Goal: Contribute content: Add original content to the website for others to see

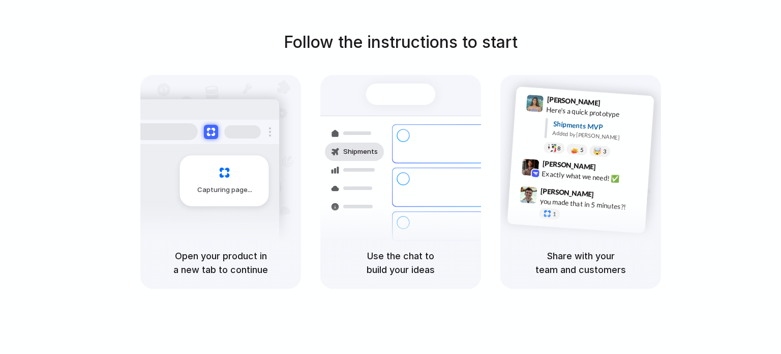
click at [221, 181] on div "Capturing page" at bounding box center [224, 180] width 89 height 51
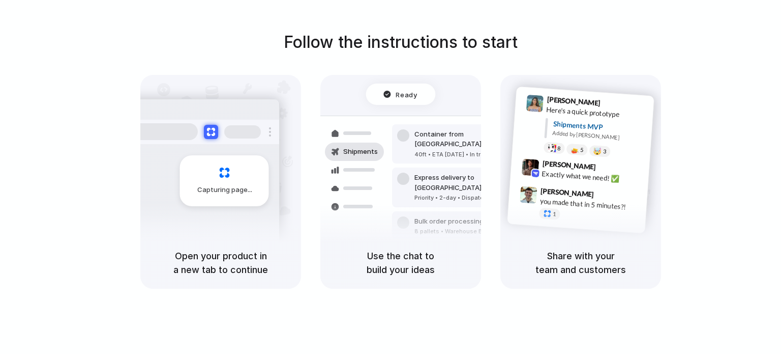
click at [366, 158] on div "Shipments" at bounding box center [354, 151] width 47 height 18
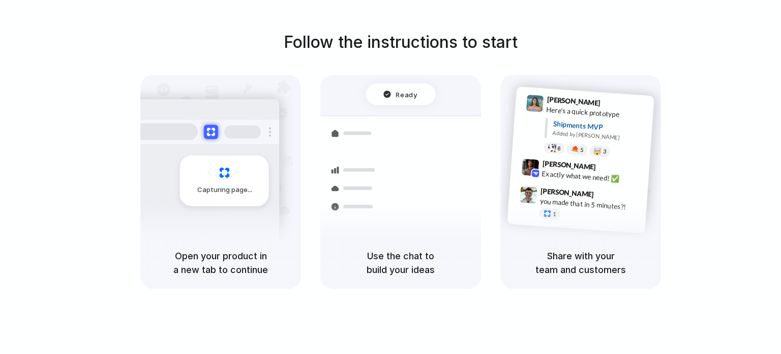
click at [562, 157] on div "[PERSON_NAME] 9:42 AM Exactly what we need! ✅" at bounding box center [579, 172] width 139 height 37
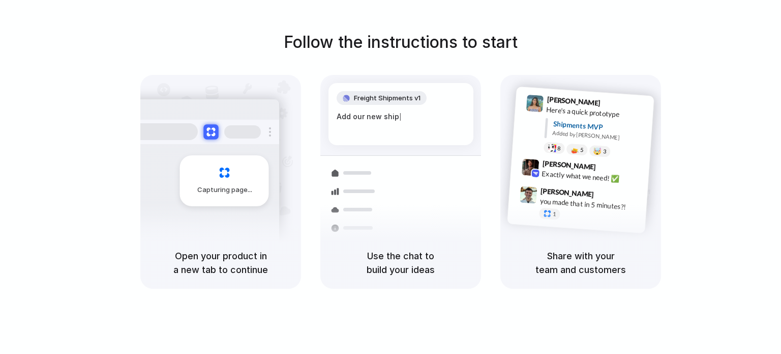
click at [216, 128] on button at bounding box center [210, 131] width 15 height 15
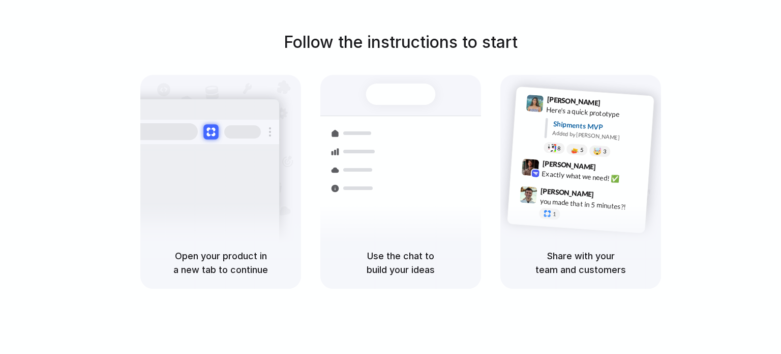
click at [212, 131] on button at bounding box center [210, 131] width 15 height 15
click at [217, 182] on div "Capturing page" at bounding box center [224, 180] width 89 height 51
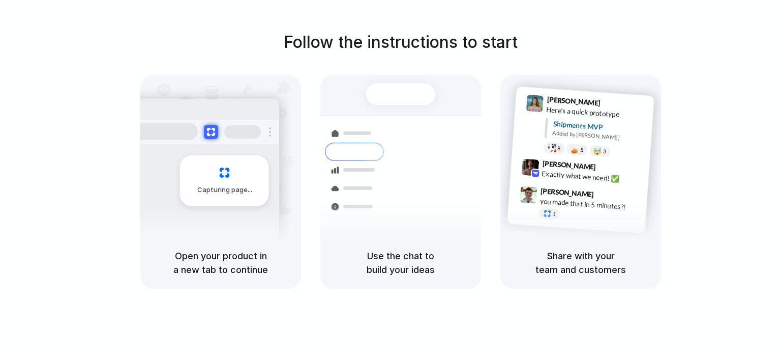
click at [217, 181] on div "Capturing page" at bounding box center [224, 180] width 89 height 51
click at [217, 180] on div "Capturing page" at bounding box center [224, 180] width 89 height 51
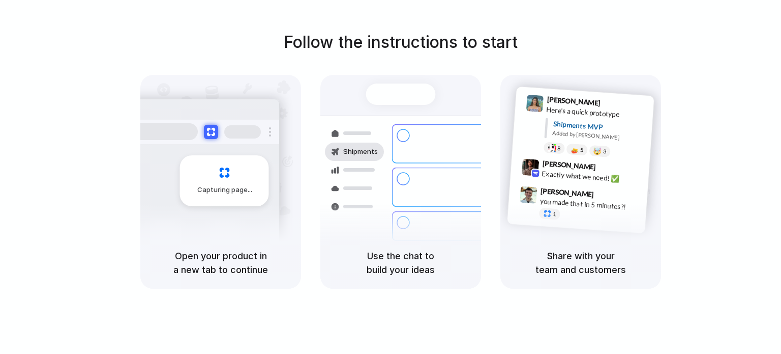
click at [156, 180] on div "Capturing page" at bounding box center [203, 177] width 154 height 156
click at [157, 180] on div "Capturing page" at bounding box center [203, 177] width 154 height 156
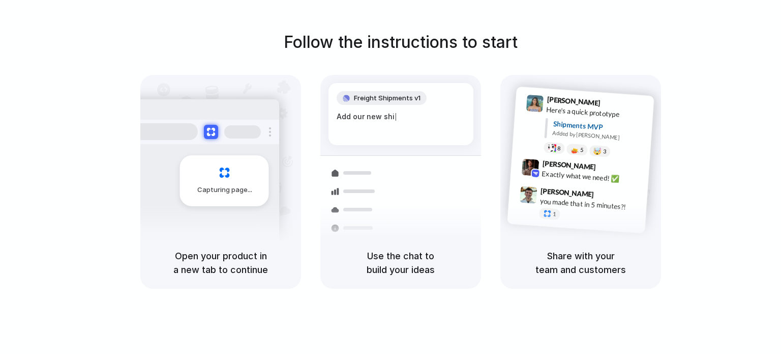
click at [213, 259] on h5 "Open your product in a new tab to continue" at bounding box center [221, 262] width 136 height 27
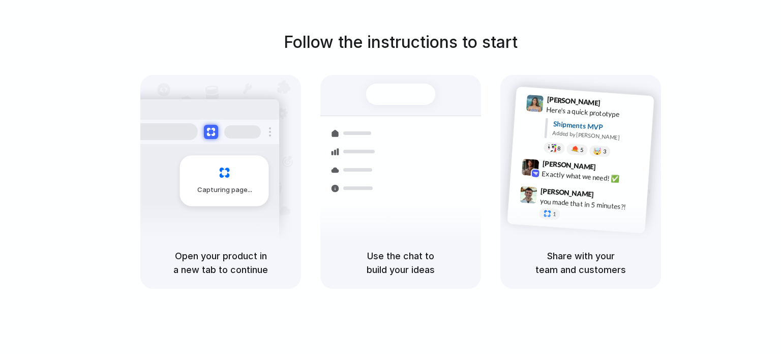
drag, startPoint x: 213, startPoint y: 259, endPoint x: 189, endPoint y: 250, distance: 25.4
click at [189, 250] on h5 "Open your product in a new tab to continue" at bounding box center [221, 262] width 136 height 27
click at [190, 250] on h5 "Open your product in a new tab to continue" at bounding box center [221, 262] width 136 height 27
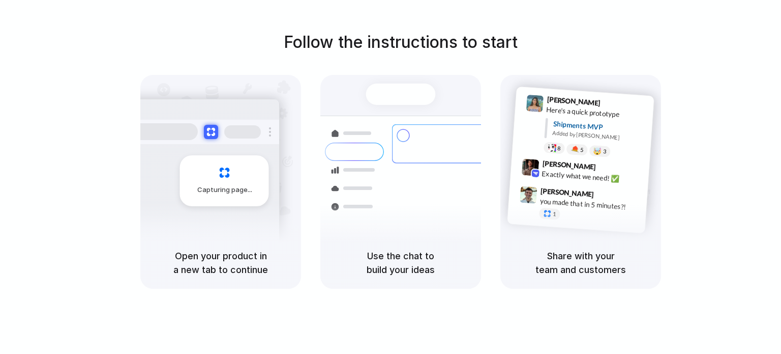
click at [222, 160] on div "Capturing page" at bounding box center [224, 180] width 89 height 51
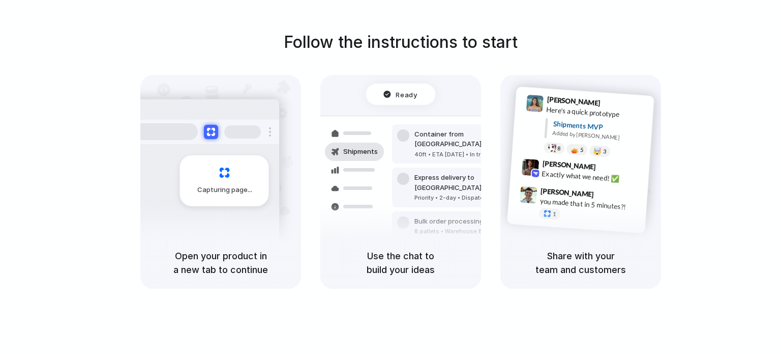
click at [463, 41] on h1 "Follow the instructions to start" at bounding box center [401, 42] width 234 height 24
click at [599, 169] on span "9:42 AM" at bounding box center [609, 168] width 21 height 12
click at [586, 264] on h5 "Share with your team and customers" at bounding box center [581, 262] width 136 height 27
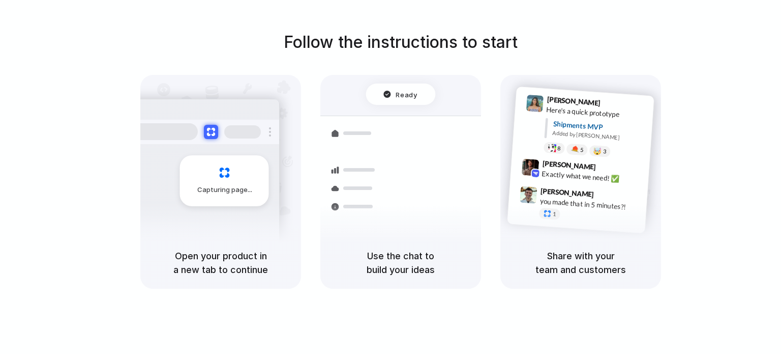
click at [393, 254] on h5 "Use the chat to build your ideas" at bounding box center [401, 262] width 136 height 27
click at [387, 156] on div "Container from Shanghai 40ft • ETA Dec 28 • In transit Express delivery to NYC …" at bounding box center [438, 187] width 108 height 142
click at [386, 93] on div at bounding box center [401, 93] width 70 height 21
click at [400, 92] on div at bounding box center [401, 93] width 70 height 21
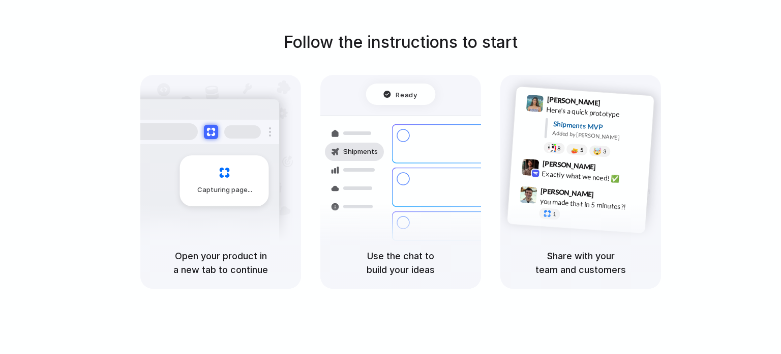
click at [599, 110] on div "Here's a quick prototype" at bounding box center [597, 112] width 102 height 17
click at [601, 109] on div "Here's a quick prototype" at bounding box center [597, 112] width 102 height 17
click at [601, 108] on div "Here's a quick prototype" at bounding box center [597, 112] width 102 height 17
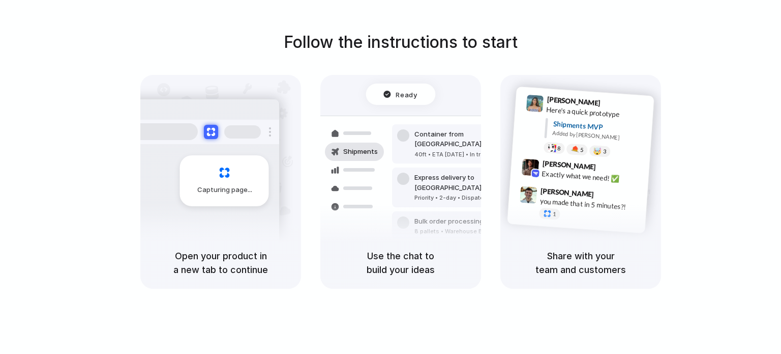
click at [604, 102] on span "9:41 AM" at bounding box center [614, 104] width 21 height 12
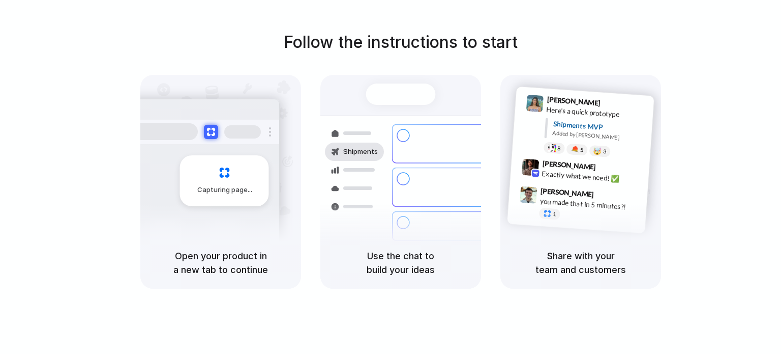
click at [199, 170] on div "Capturing page" at bounding box center [224, 180] width 89 height 51
click at [224, 276] on h5 "Open your product in a new tab to continue" at bounding box center [221, 262] width 136 height 27
click at [224, 268] on h5 "Open your product in a new tab to continue" at bounding box center [221, 262] width 136 height 27
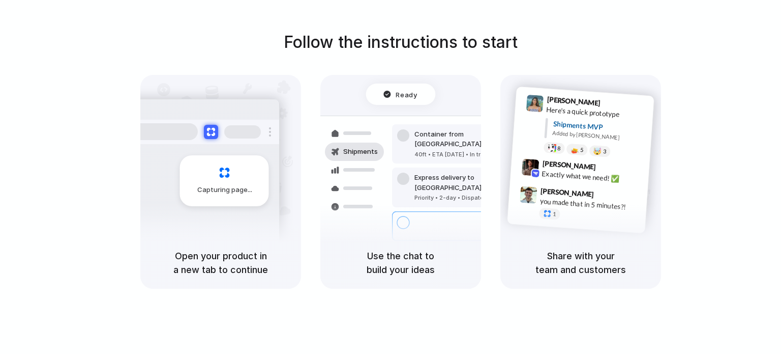
click at [224, 262] on h5 "Open your product in a new tab to continue" at bounding box center [221, 262] width 136 height 27
click at [224, 258] on h5 "Open your product in a new tab to continue" at bounding box center [221, 262] width 136 height 27
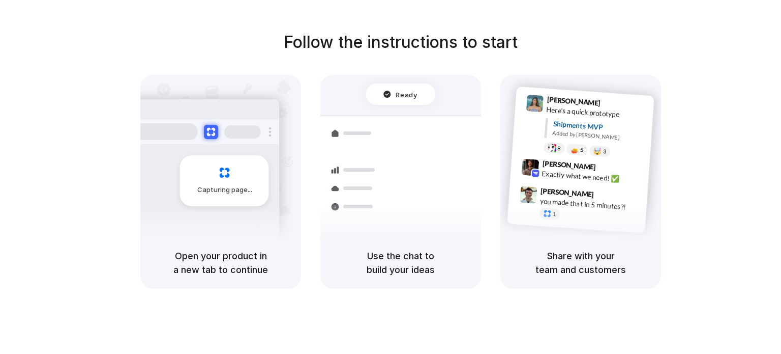
click at [224, 258] on h5 "Open your product in a new tab to continue" at bounding box center [221, 262] width 136 height 27
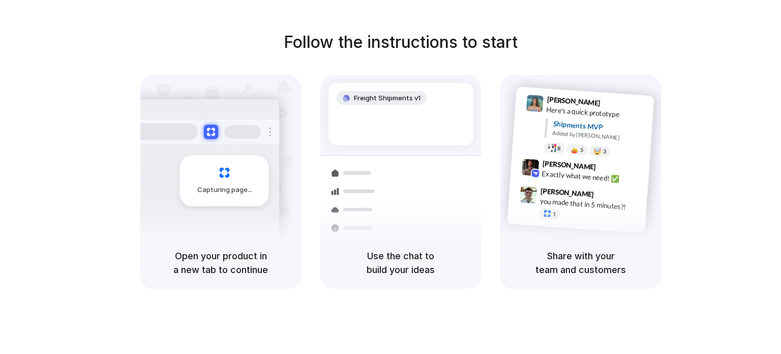
click at [224, 258] on h5 "Open your product in a new tab to continue" at bounding box center [221, 262] width 136 height 27
click at [413, 264] on h5 "Use the chat to build your ideas" at bounding box center [401, 262] width 136 height 27
click at [559, 168] on div "Exactly what we need! ✅" at bounding box center [593, 176] width 102 height 17
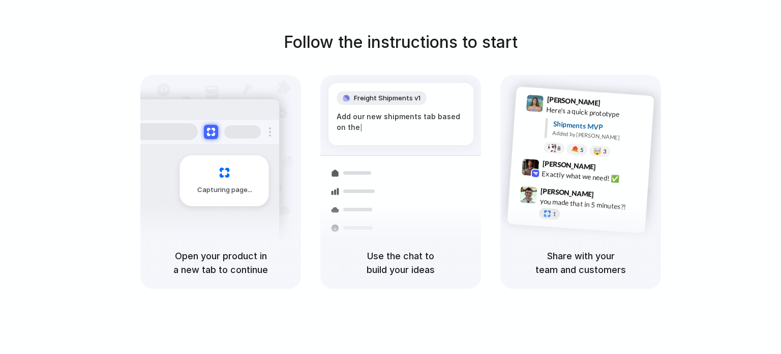
click at [550, 211] on div at bounding box center [547, 213] width 9 height 9
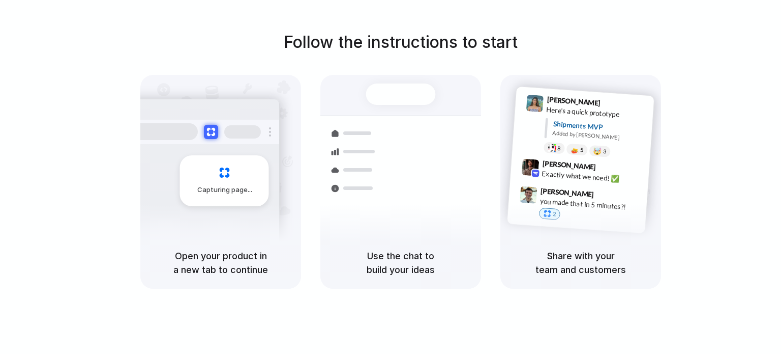
click at [545, 211] on div at bounding box center [547, 213] width 9 height 9
click at [547, 211] on div at bounding box center [547, 213] width 9 height 9
click at [548, 210] on div at bounding box center [547, 213] width 9 height 9
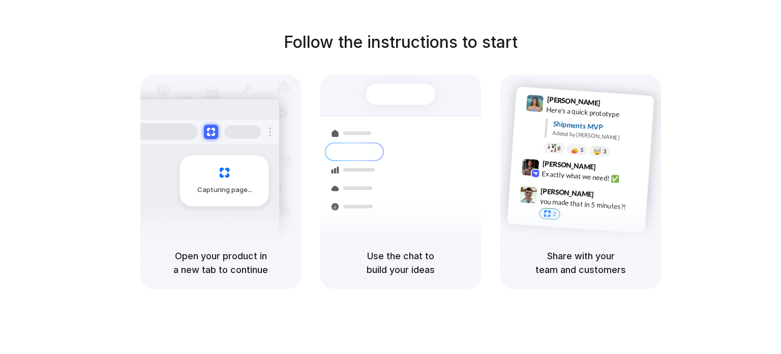
click at [548, 210] on div at bounding box center [547, 213] width 9 height 9
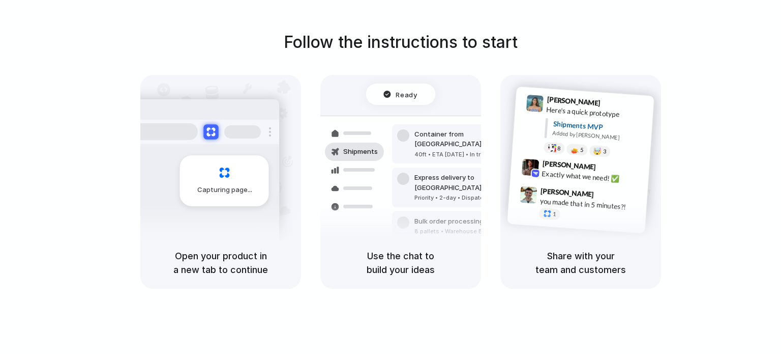
click at [214, 130] on button at bounding box center [210, 131] width 15 height 15
click at [209, 130] on button at bounding box center [210, 131] width 15 height 15
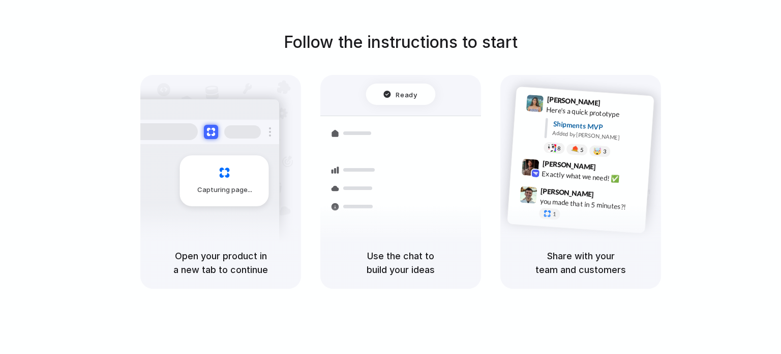
click at [225, 170] on div "Capturing page" at bounding box center [224, 180] width 89 height 51
click at [399, 93] on div at bounding box center [401, 93] width 70 height 21
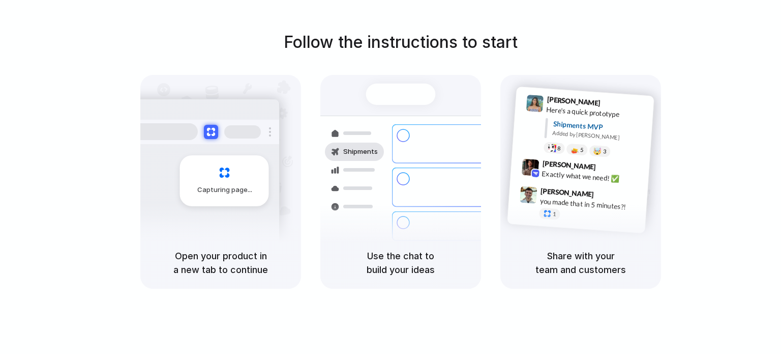
click at [402, 253] on h5 "Use the chat to build your ideas" at bounding box center [401, 262] width 136 height 27
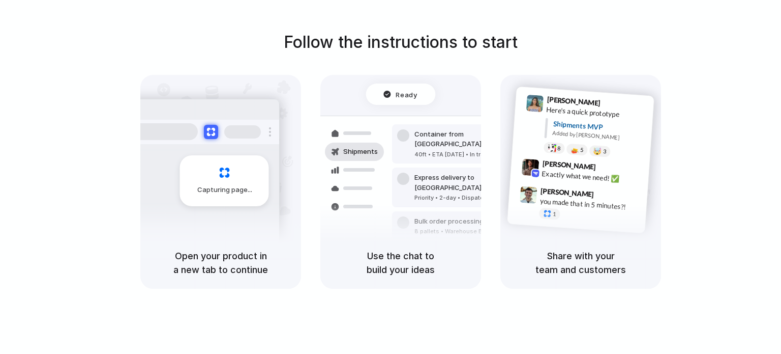
click at [399, 89] on div "Ready" at bounding box center [401, 93] width 70 height 21
click at [604, 100] on span "9:41 AM" at bounding box center [614, 104] width 21 height 12
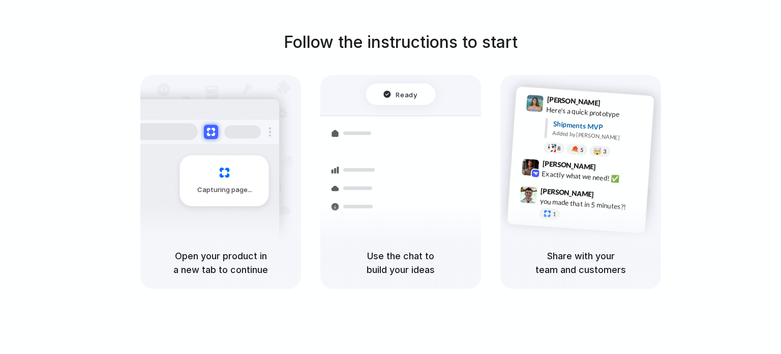
drag, startPoint x: 593, startPoint y: 217, endPoint x: 574, endPoint y: 212, distance: 19.4
click at [592, 217] on div "1" at bounding box center [590, 216] width 102 height 18
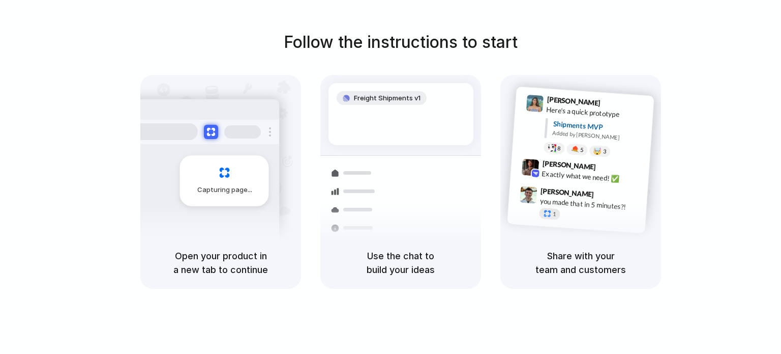
click at [545, 209] on div at bounding box center [547, 213] width 9 height 9
click at [402, 99] on span "Freight Shipments v1" at bounding box center [387, 98] width 67 height 10
click at [400, 93] on span "Freight Shipments v1" at bounding box center [387, 98] width 67 height 10
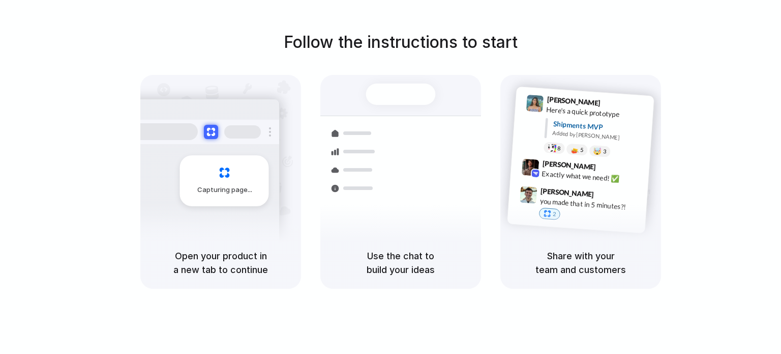
click at [400, 93] on div at bounding box center [401, 93] width 70 height 21
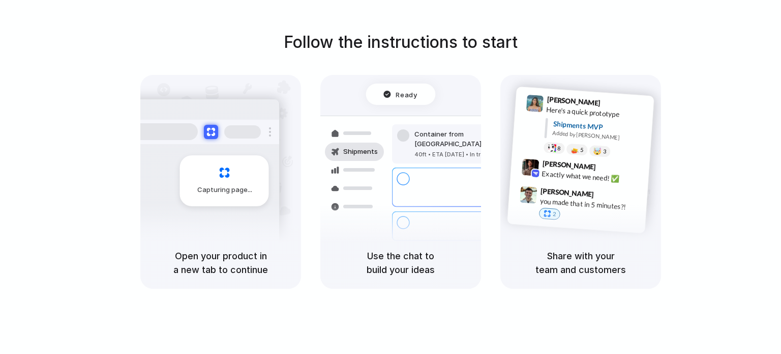
click at [224, 170] on div "Capturing page" at bounding box center [224, 180] width 89 height 51
click at [410, 262] on h5 "Use the chat to build your ideas" at bounding box center [401, 262] width 136 height 27
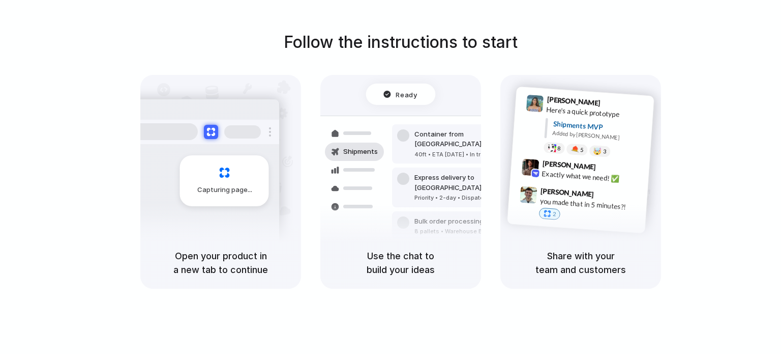
click at [564, 166] on span "Max Meyer" at bounding box center [569, 164] width 54 height 15
click at [156, 217] on div "Capturing page" at bounding box center [203, 177] width 154 height 156
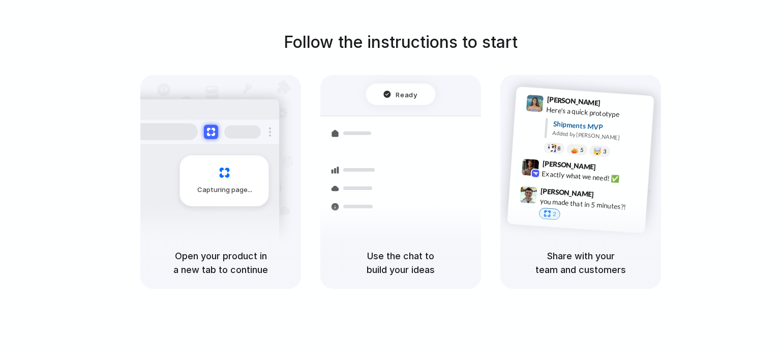
drag, startPoint x: 161, startPoint y: 212, endPoint x: 191, endPoint y: 201, distance: 32.0
click at [166, 211] on div "Capturing page" at bounding box center [203, 177] width 154 height 156
click at [192, 201] on div "Capturing page" at bounding box center [224, 180] width 89 height 51
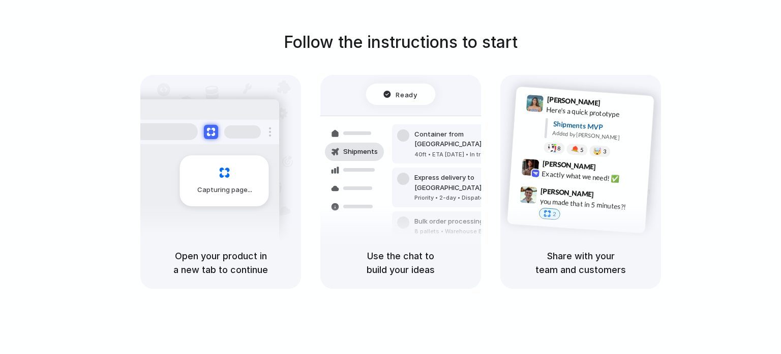
click at [218, 170] on div "Capturing page" at bounding box center [224, 180] width 89 height 51
click at [209, 256] on h5 "Open your product in a new tab to continue" at bounding box center [221, 262] width 136 height 27
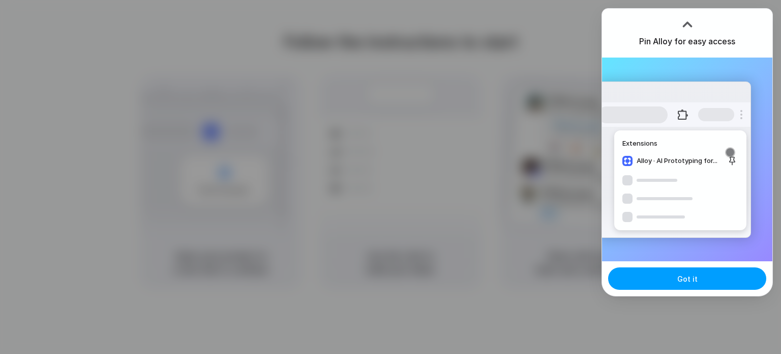
click at [693, 274] on span "Got it" at bounding box center [688, 278] width 20 height 11
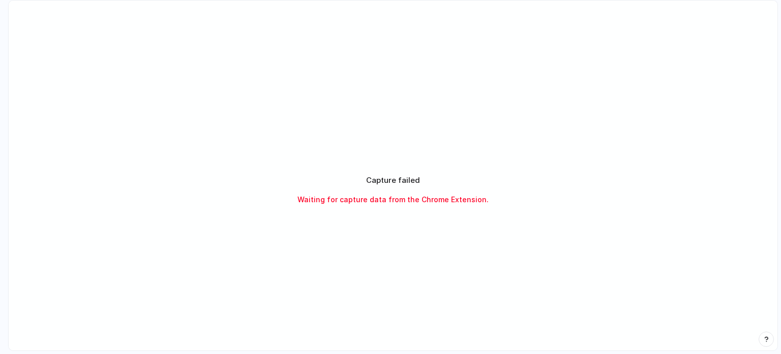
click at [377, 196] on span "Waiting for capture data from the Chrome Extension." at bounding box center [393, 199] width 191 height 11
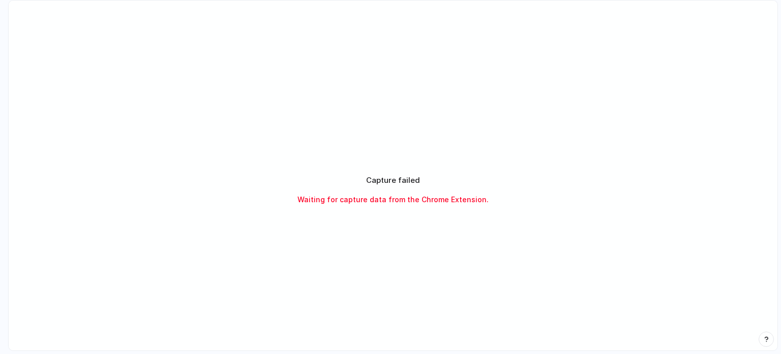
click at [377, 195] on span "Waiting for capture data from the Chrome Extension." at bounding box center [393, 199] width 191 height 11
click at [386, 174] on h2 "Capture failed" at bounding box center [393, 180] width 54 height 12
click at [386, 177] on h2 "Capture failed" at bounding box center [393, 180] width 54 height 12
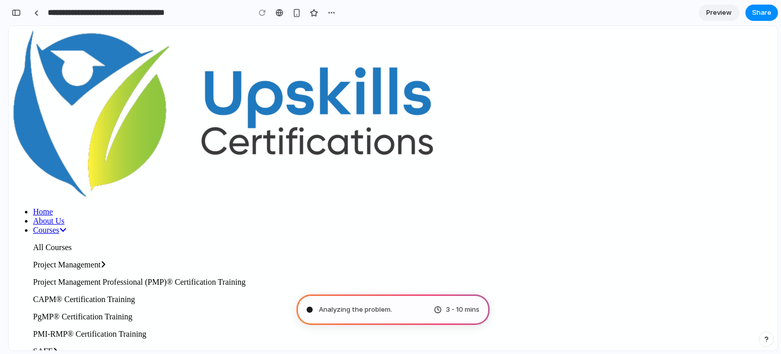
type input "**********"
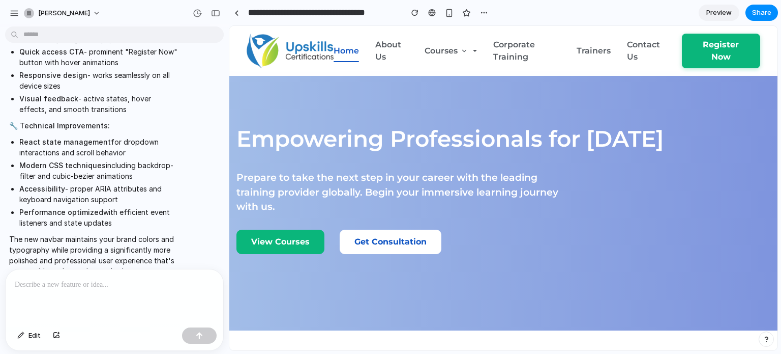
click at [45, 280] on p at bounding box center [114, 284] width 199 height 12
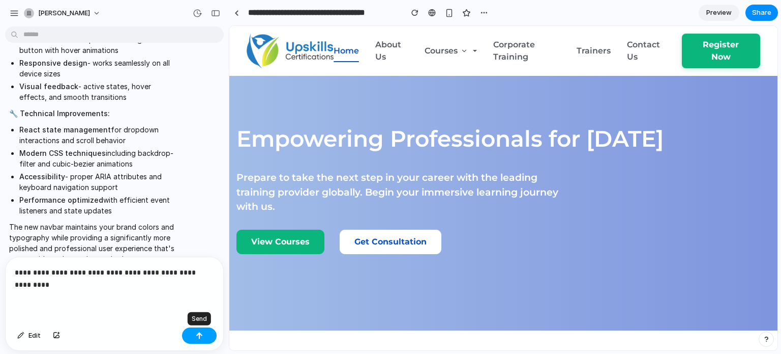
click at [201, 335] on div "button" at bounding box center [199, 335] width 7 height 7
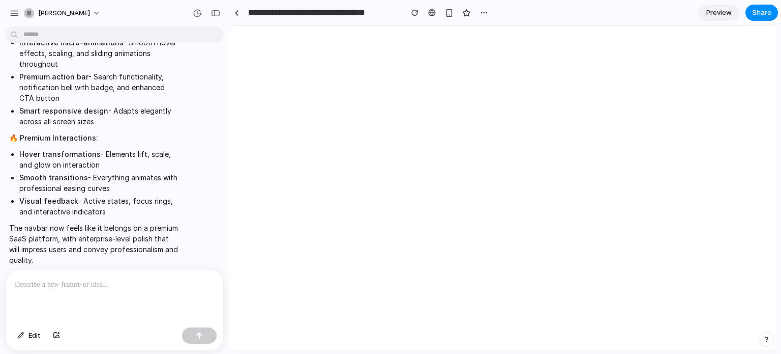
scroll to position [0, 0]
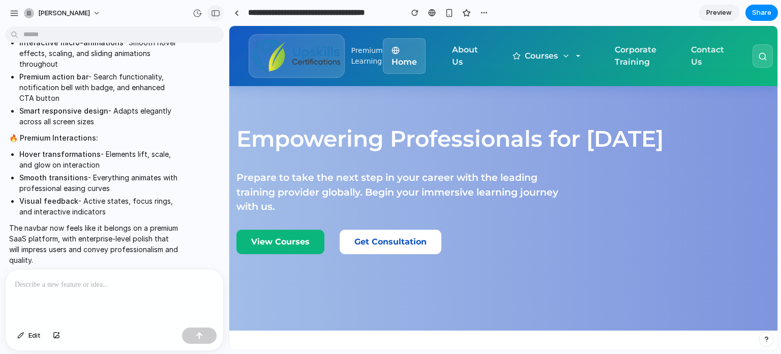
click at [213, 12] on div "button" at bounding box center [215, 13] width 9 height 7
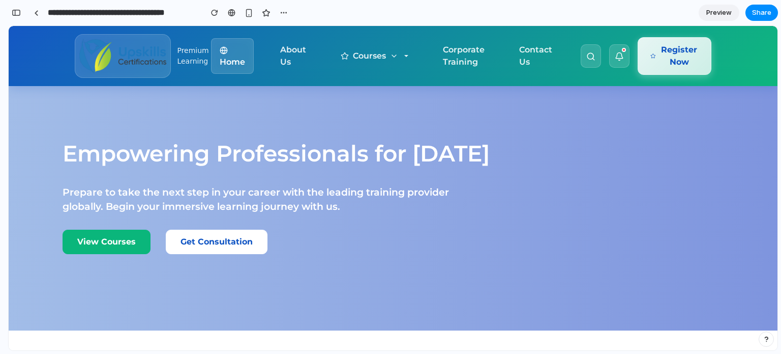
scroll to position [2353, 0]
click at [336, 107] on div "Empowering Professionals for Tomorrow Prepare to take the next step in your car…" at bounding box center [393, 200] width 769 height 259
click at [121, 49] on img at bounding box center [122, 56] width 87 height 35
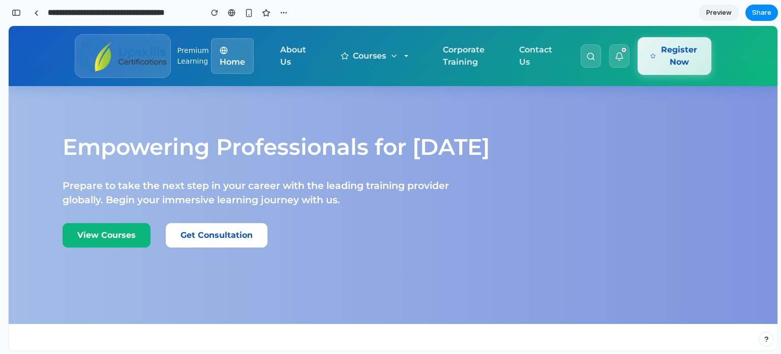
scroll to position [0, 0]
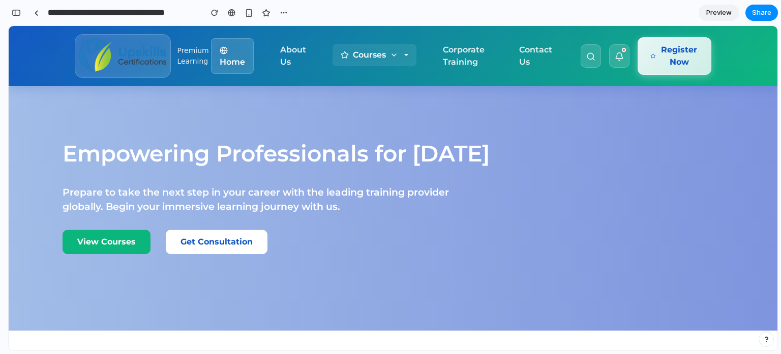
click at [403, 52] on button "Courses" at bounding box center [375, 55] width 84 height 22
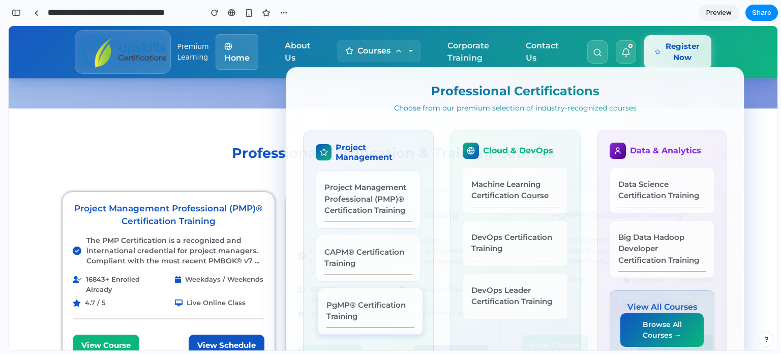
scroll to position [203, 0]
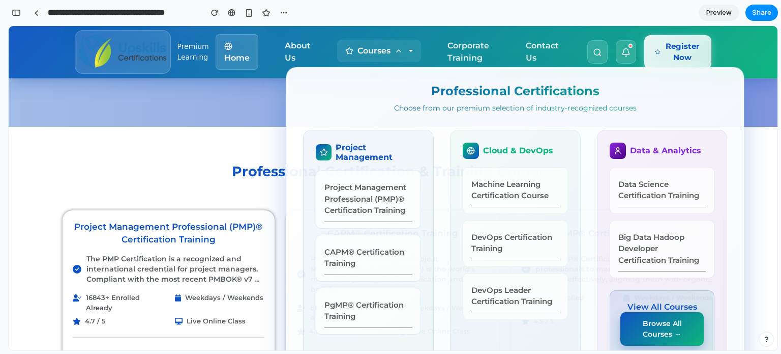
click at [657, 327] on button "Browse All Courses →" at bounding box center [663, 329] width 84 height 34
click at [650, 327] on button "Browse All Courses →" at bounding box center [663, 329] width 84 height 34
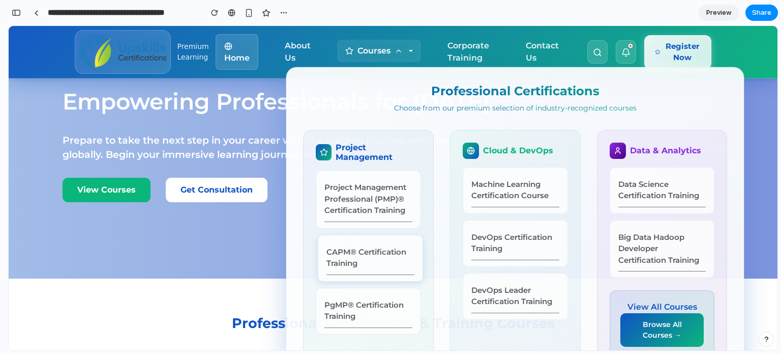
scroll to position [0, 0]
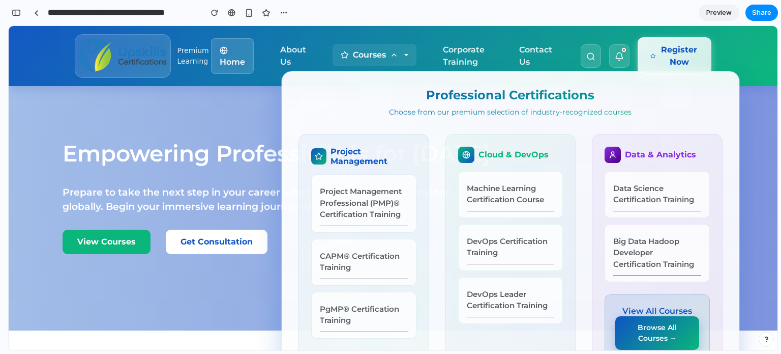
click at [652, 325] on button "Browse All Courses →" at bounding box center [658, 333] width 84 height 34
click at [652, 336] on button "Browse All Courses →" at bounding box center [658, 333] width 84 height 34
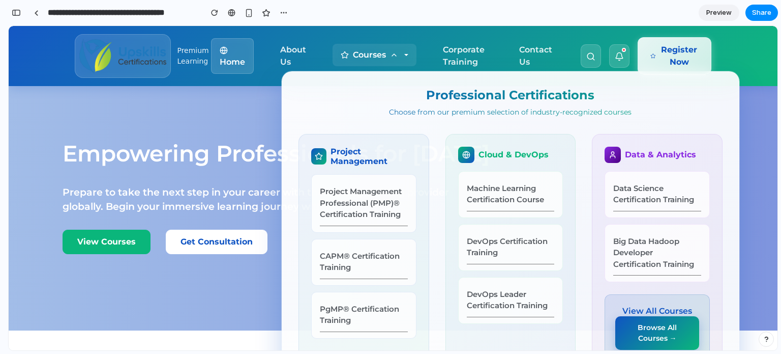
click at [652, 336] on button "Browse All Courses →" at bounding box center [658, 333] width 84 height 34
click at [487, 193] on p "Machine Learning Certification Course" at bounding box center [513, 194] width 88 height 23
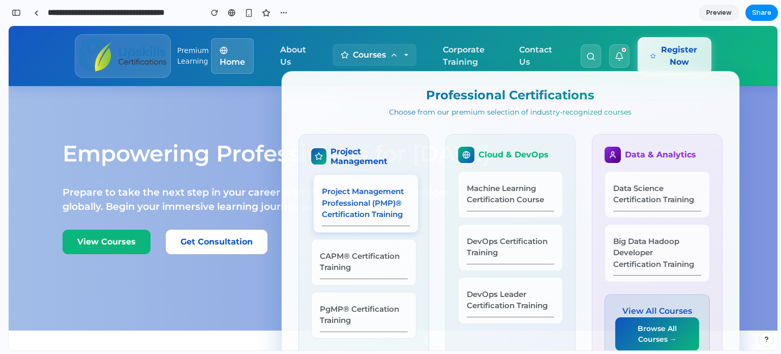
click at [339, 197] on p "Project Management Professional (PMP)® Certification Training" at bounding box center [366, 203] width 88 height 35
click at [224, 107] on div "Empowering Professionals for Tomorrow Prepare to take the next step in your car…" at bounding box center [393, 200] width 769 height 259
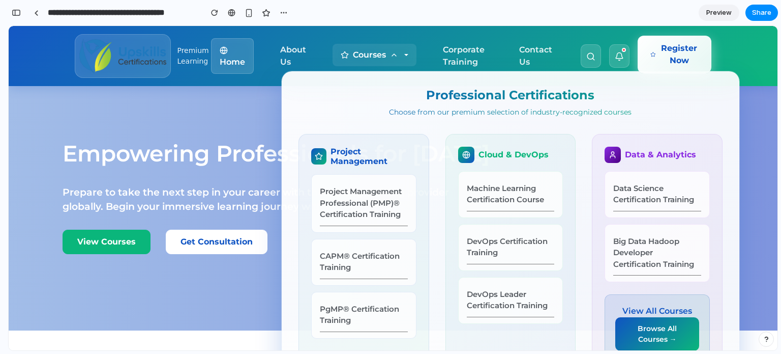
click at [686, 52] on button "Register Now" at bounding box center [675, 55] width 74 height 38
click at [749, 118] on div "Empowering Professionals for Tomorrow Prepare to take the next step in your car…" at bounding box center [393, 200] width 769 height 259
click at [184, 102] on div "Empowering Professionals for Tomorrow Prepare to take the next step in your car…" at bounding box center [393, 200] width 769 height 259
click at [14, 13] on div "button" at bounding box center [16, 12] width 9 height 7
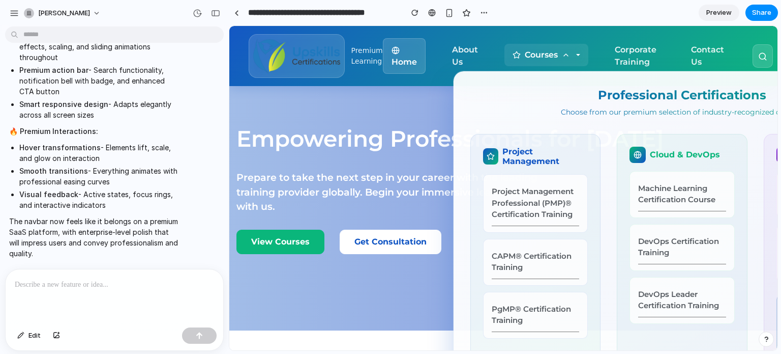
scroll to position [1070, 0]
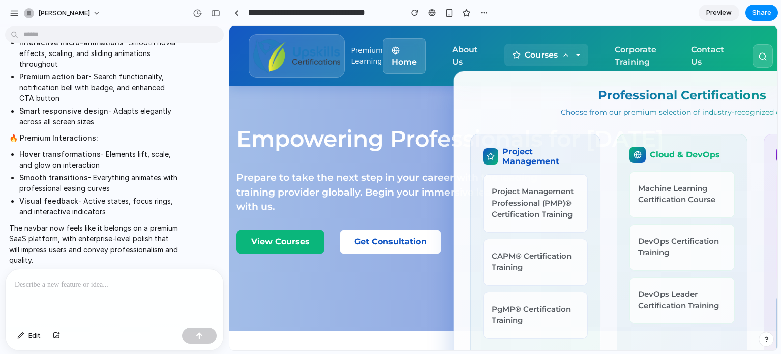
click at [381, 107] on div "Empowering Professionals for Tomorrow Prepare to take the next step in your car…" at bounding box center [503, 200] width 548 height 259
click at [570, 53] on button "Courses" at bounding box center [547, 55] width 84 height 22
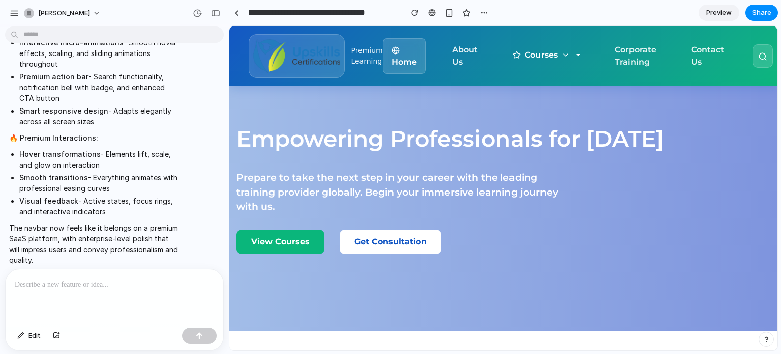
click at [562, 53] on icon at bounding box center [566, 55] width 8 height 8
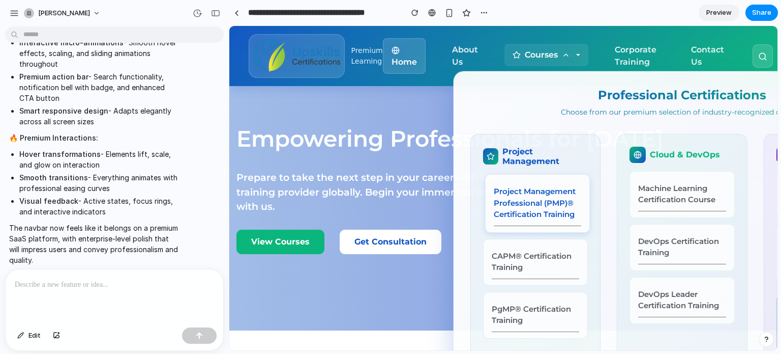
click at [505, 195] on p "Project Management Professional (PMP)® Certification Training" at bounding box center [538, 203] width 88 height 35
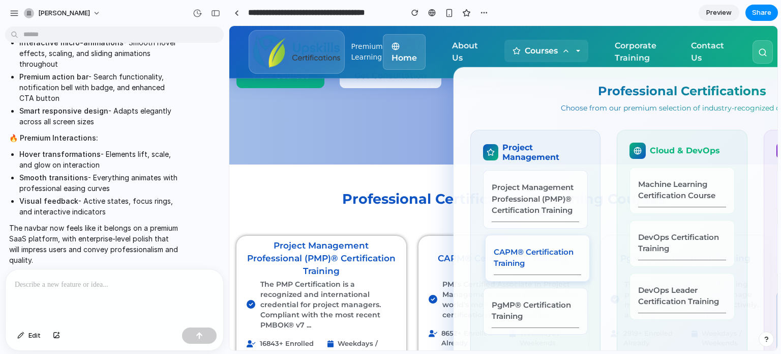
scroll to position [0, 0]
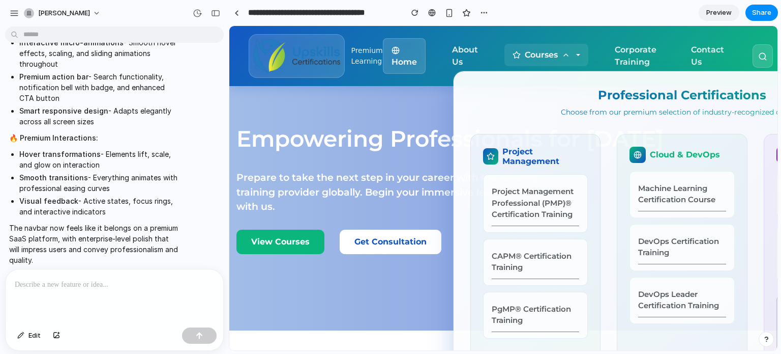
click at [573, 56] on button "Courses" at bounding box center [547, 55] width 84 height 22
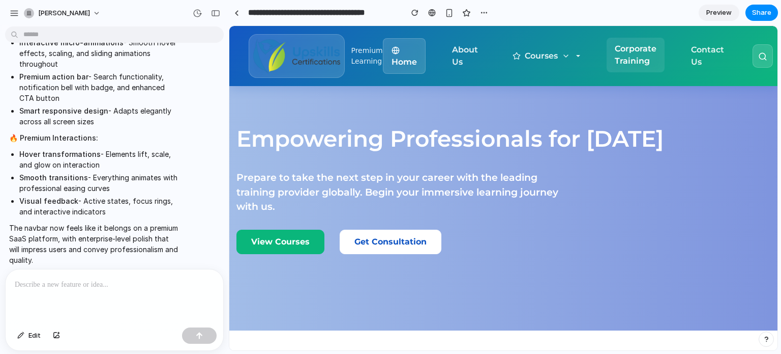
click at [643, 51] on link "Corporate Training" at bounding box center [636, 55] width 58 height 35
click at [394, 53] on link "Home" at bounding box center [404, 56] width 43 height 36
click at [310, 52] on img at bounding box center [296, 56] width 87 height 35
click at [363, 52] on div "Premium Learning" at bounding box center [367, 55] width 32 height 21
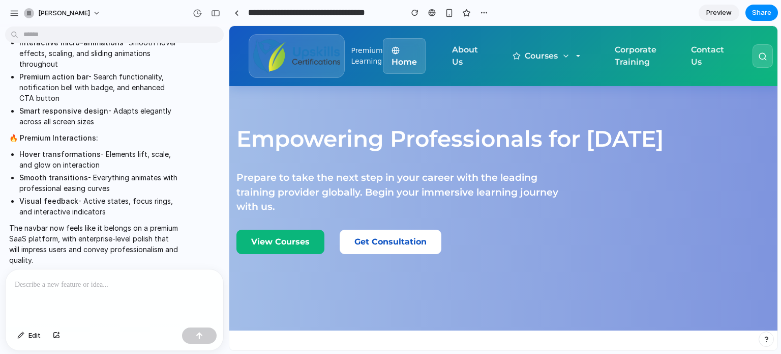
click at [364, 65] on div "Premium Learning" at bounding box center [367, 55] width 32 height 21
click at [760, 49] on button at bounding box center [763, 54] width 20 height 23
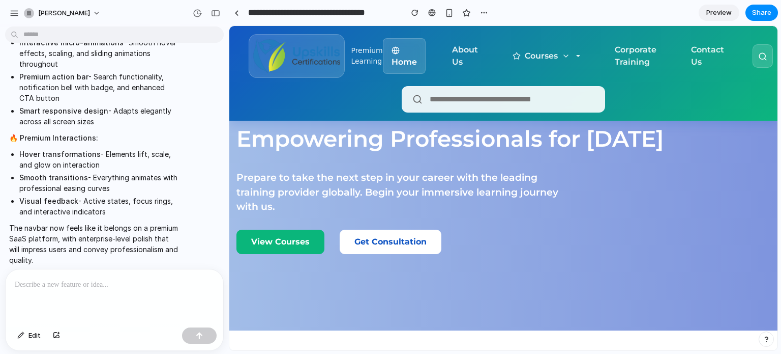
click at [476, 103] on input "text" at bounding box center [512, 99] width 166 height 13
click at [218, 112] on div "I've created a stunning advanced navbar that elevates the website with modern d…" at bounding box center [111, 28] width 223 height 485
click at [538, 10] on section "**********" at bounding box center [503, 12] width 549 height 25
click at [487, 8] on button "button" at bounding box center [484, 12] width 15 height 15
click at [464, 13] on div "Duplicate Delete" at bounding box center [390, 177] width 781 height 354
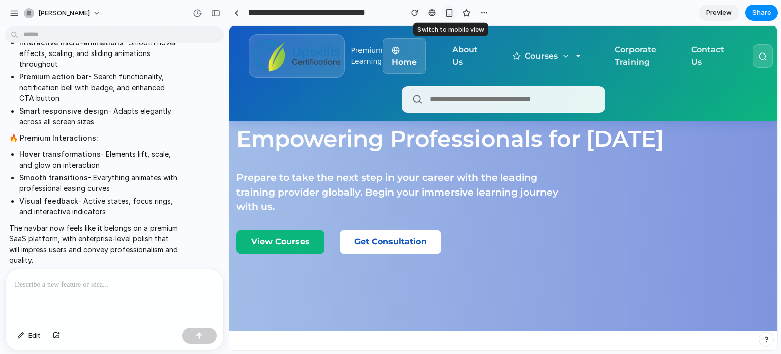
click at [449, 12] on div "button" at bounding box center [449, 13] width 9 height 9
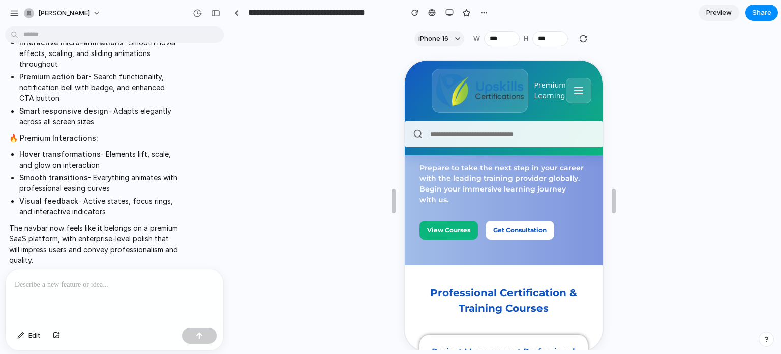
click at [574, 86] on icon at bounding box center [577, 86] width 8 height 0
click at [574, 87] on icon at bounding box center [577, 89] width 12 height 12
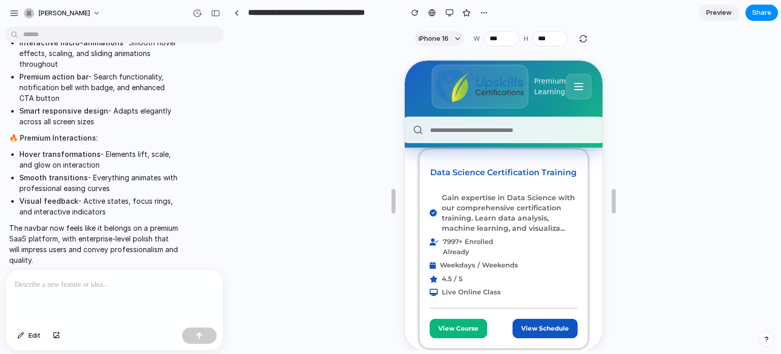
scroll to position [865, 0]
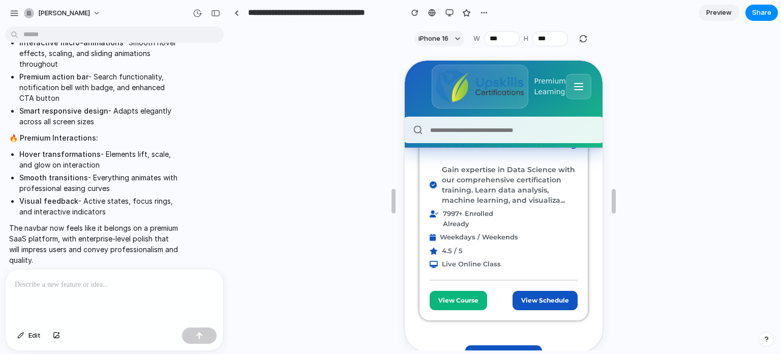
click at [455, 130] on input "text" at bounding box center [511, 128] width 166 height 13
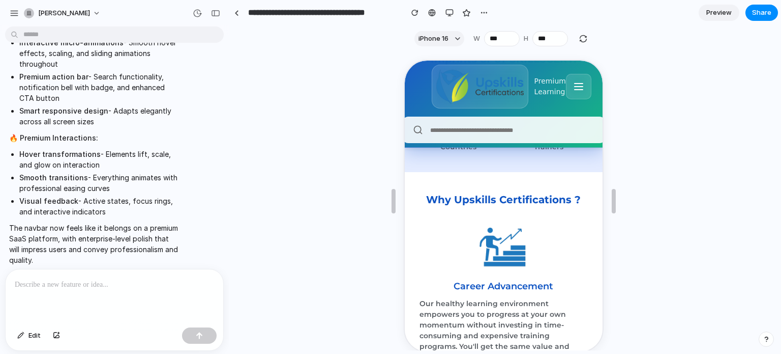
scroll to position [1272, 0]
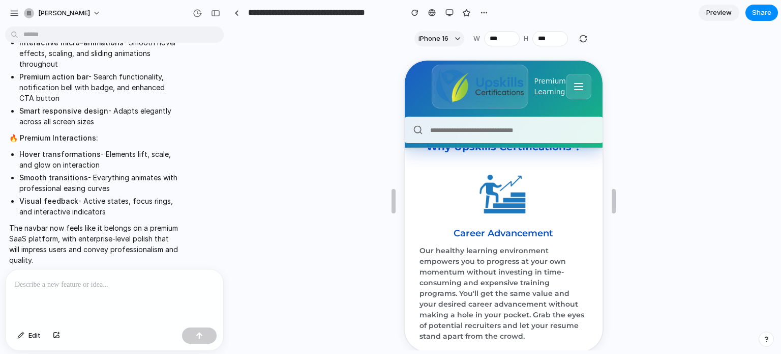
click at [464, 94] on img at bounding box center [478, 85] width 87 height 35
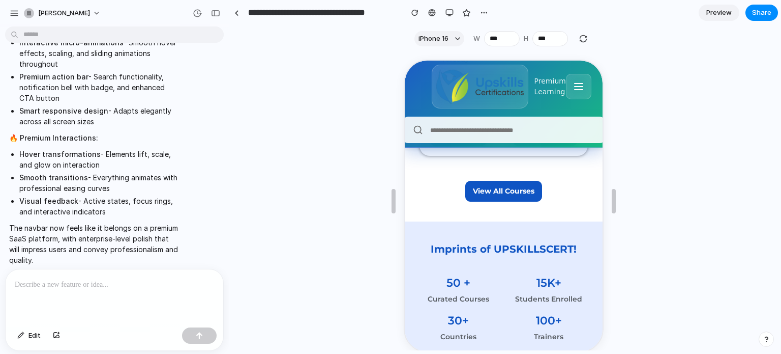
scroll to position [1017, 0]
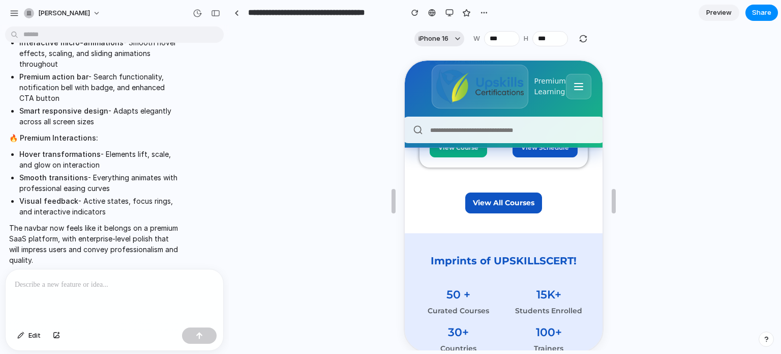
click at [452, 38] on button "iPhone 16" at bounding box center [440, 38] width 50 height 15
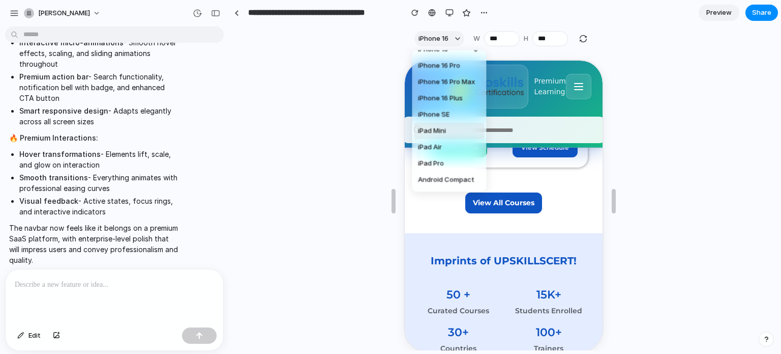
scroll to position [43, 0]
click at [443, 165] on span "Android Compact" at bounding box center [446, 165] width 56 height 10
type input "***"
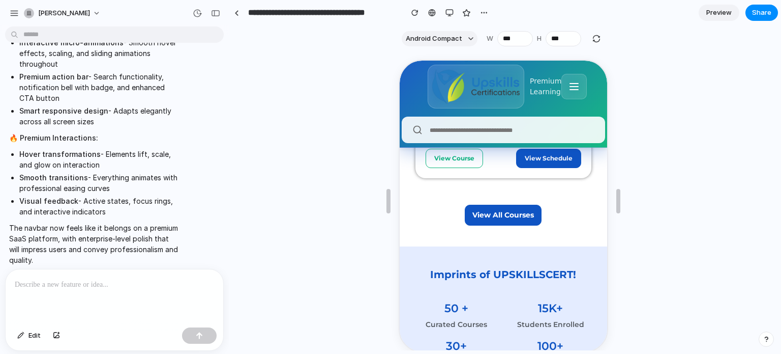
scroll to position [987, 0]
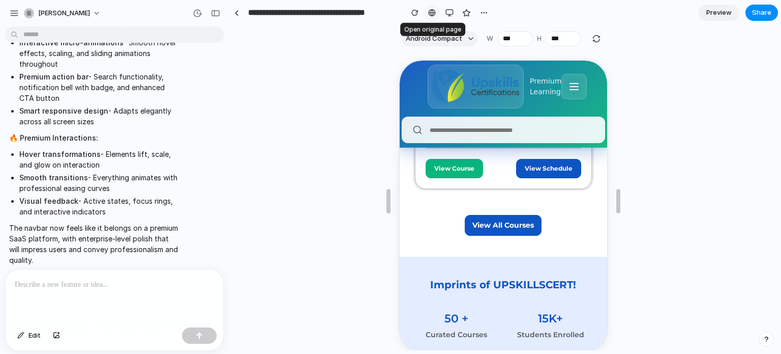
click at [432, 12] on div at bounding box center [432, 13] width 8 height 8
click at [450, 10] on div "button" at bounding box center [450, 13] width 8 height 8
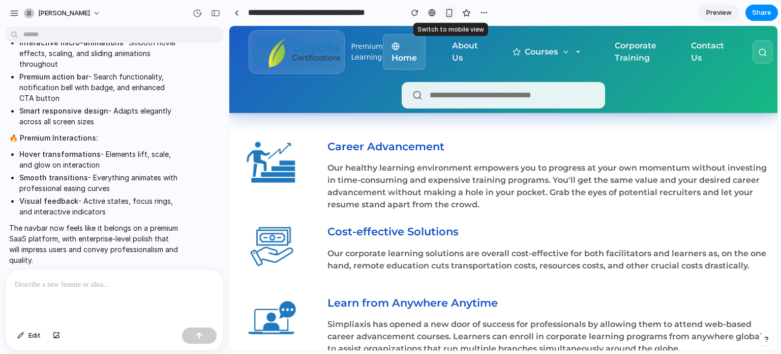
scroll to position [975, 0]
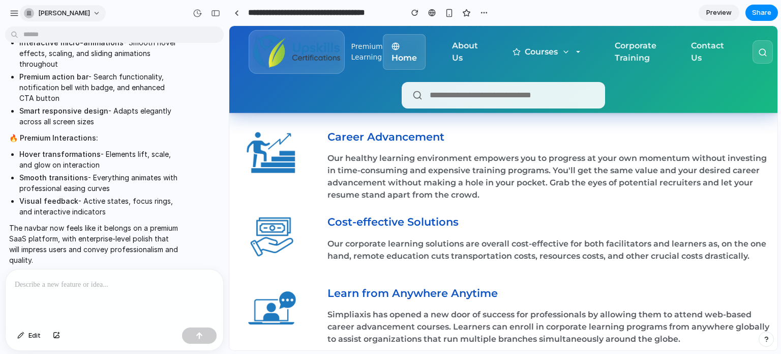
click at [90, 13] on button "[PERSON_NAME]" at bounding box center [63, 13] width 86 height 16
click at [90, 13] on div "Settings Invite members Change theme Sign out" at bounding box center [390, 177] width 781 height 354
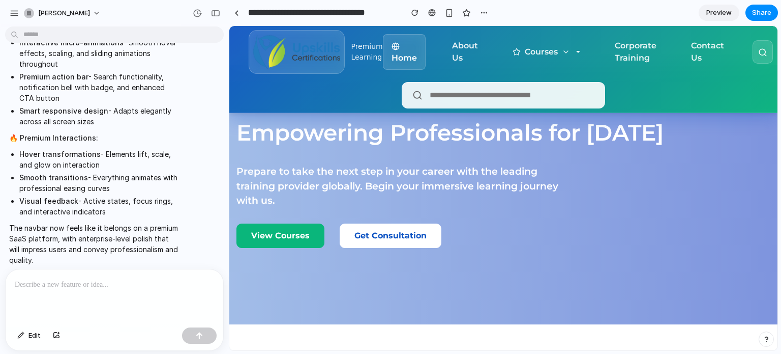
scroll to position [0, 0]
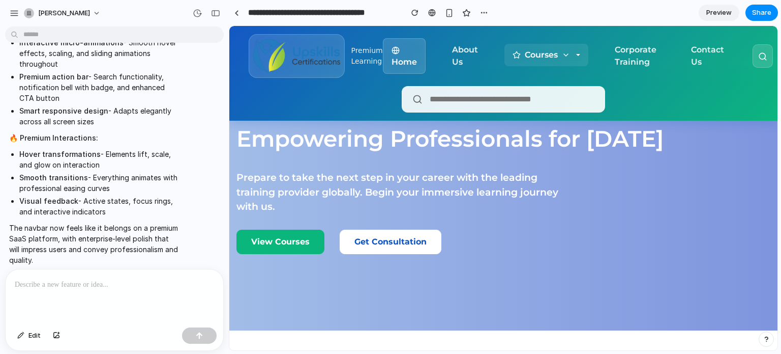
click at [574, 51] on button "Courses" at bounding box center [547, 55] width 84 height 22
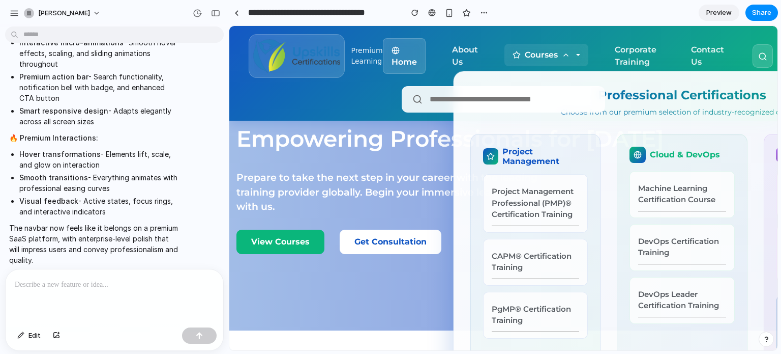
click at [495, 161] on div "Project Management" at bounding box center [535, 156] width 105 height 19
click at [655, 148] on div "Cloud & DevOps" at bounding box center [682, 155] width 105 height 16
click at [590, 2] on section "**********" at bounding box center [503, 12] width 549 height 25
click at [215, 11] on div "button" at bounding box center [215, 13] width 9 height 7
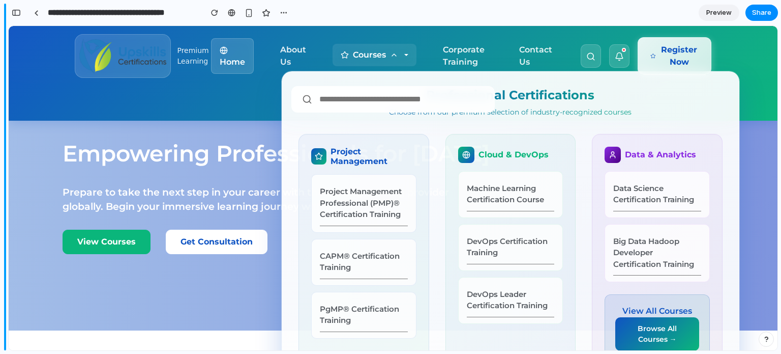
scroll to position [2353, 0]
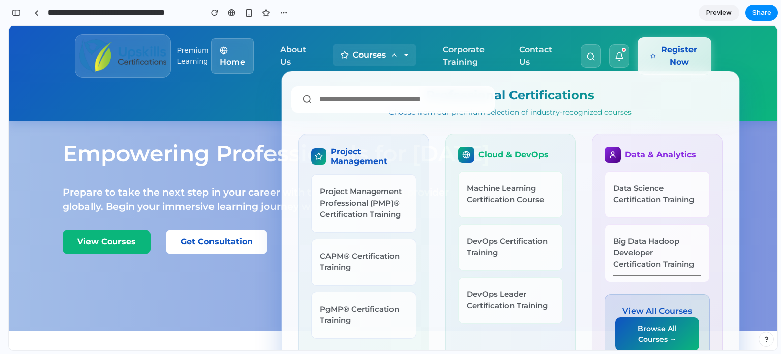
click at [752, 148] on div "Empowering Professionals for Tomorrow Prepare to take the next step in your car…" at bounding box center [393, 200] width 769 height 259
click at [403, 53] on button "Courses" at bounding box center [375, 55] width 84 height 22
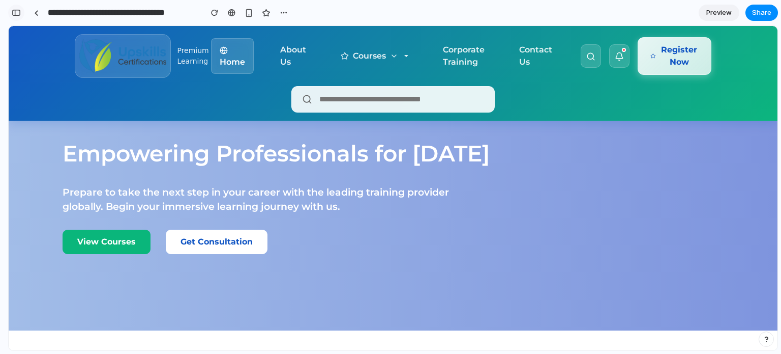
click at [15, 14] on div "button" at bounding box center [16, 12] width 9 height 7
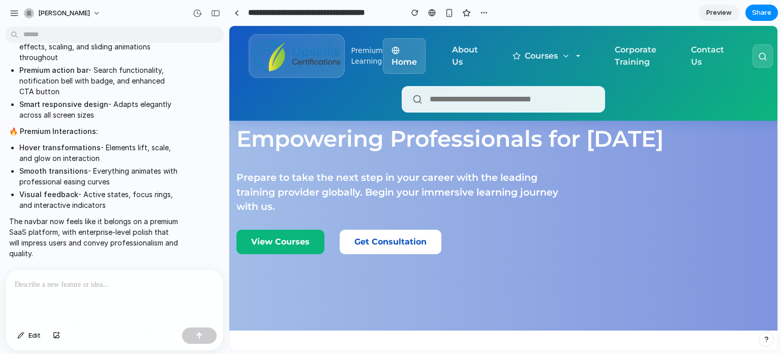
scroll to position [1070, 0]
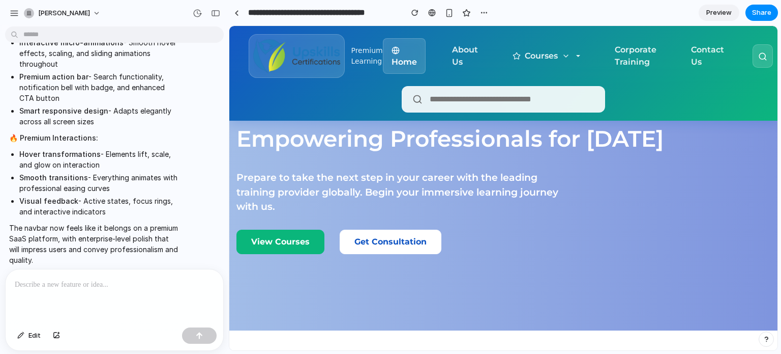
click at [35, 287] on div at bounding box center [115, 296] width 218 height 54
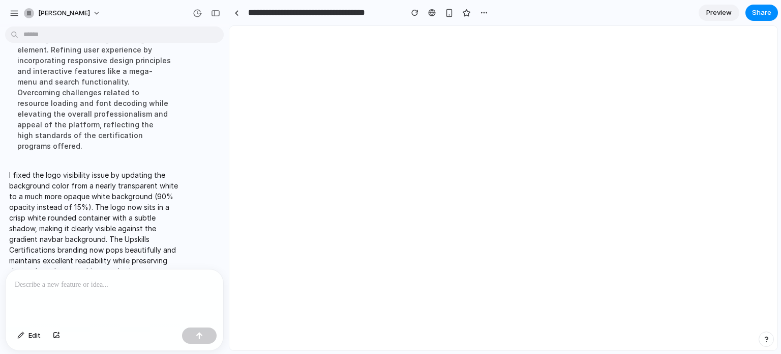
scroll to position [0, 0]
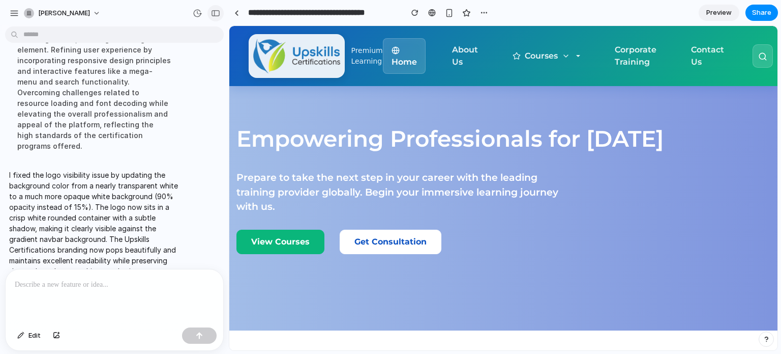
click at [216, 10] on div "button" at bounding box center [215, 13] width 9 height 7
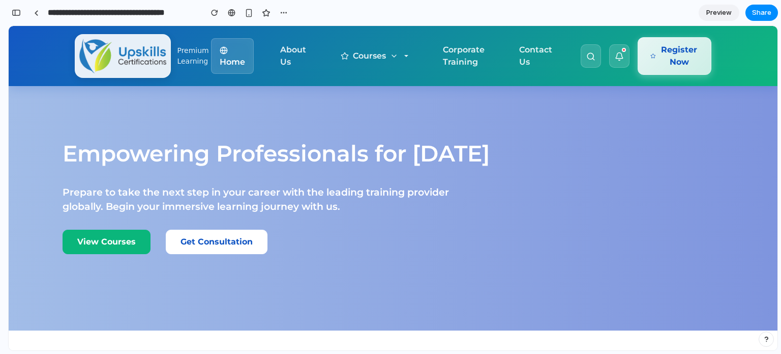
scroll to position [2478, 0]
click at [14, 14] on div "button" at bounding box center [16, 12] width 9 height 7
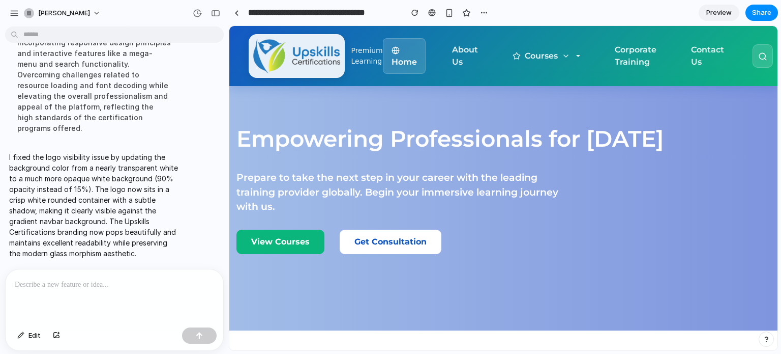
scroll to position [1248, 0]
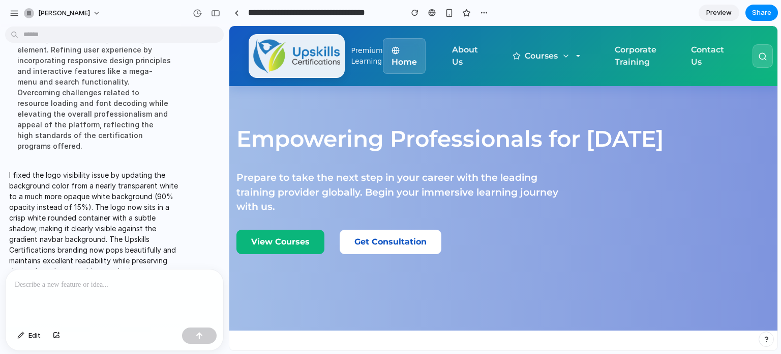
click at [37, 279] on p at bounding box center [112, 284] width 195 height 12
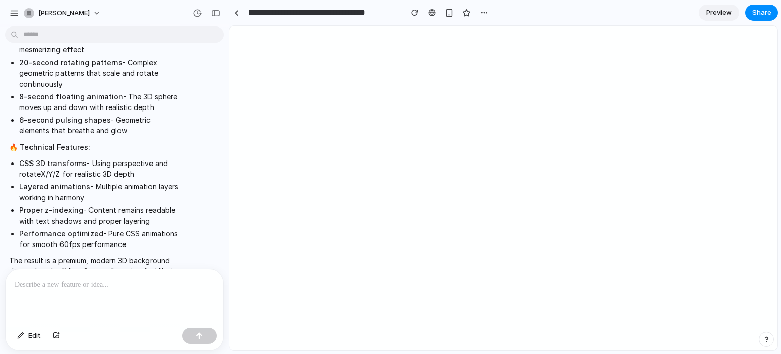
scroll to position [0, 0]
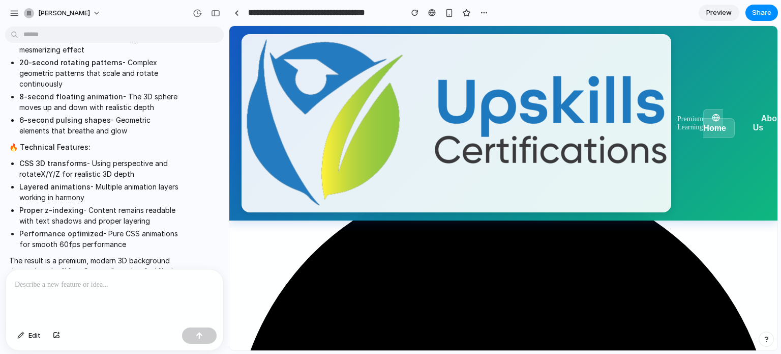
click at [643, 132] on div "Empowering Professionals for Tomorrow Prepare to take the next step in your car…" at bounding box center [503, 101] width 540 height 61
click at [290, 114] on p "View Courses" at bounding box center [503, 109] width 540 height 9
click at [32, 284] on p at bounding box center [112, 284] width 195 height 12
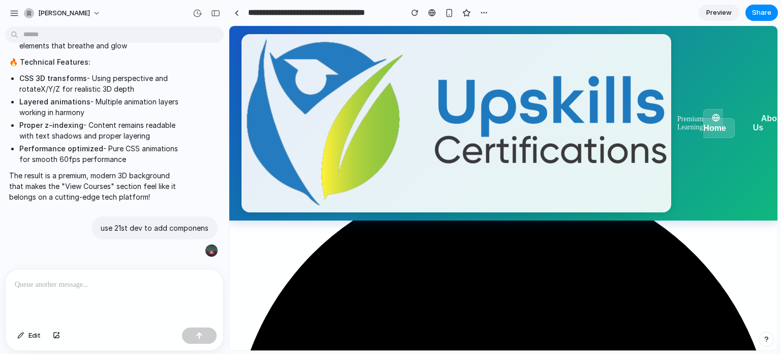
scroll to position [1867, 0]
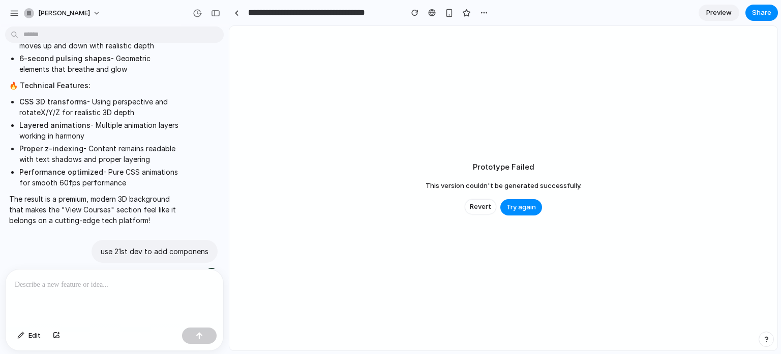
click at [528, 198] on div "Prototype Failed This version couldn't be generated successfully. Revert Try ag…" at bounding box center [503, 188] width 548 height 324
click at [525, 202] on span "Try again" at bounding box center [522, 207] width 30 height 10
click at [484, 204] on span "Revert" at bounding box center [480, 206] width 21 height 10
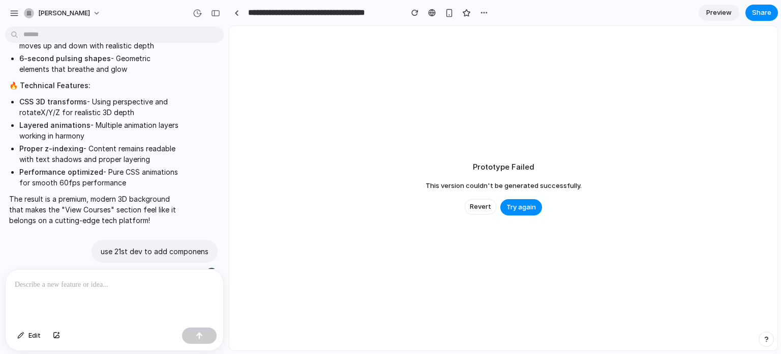
click at [484, 204] on span "Revert" at bounding box center [480, 206] width 21 height 10
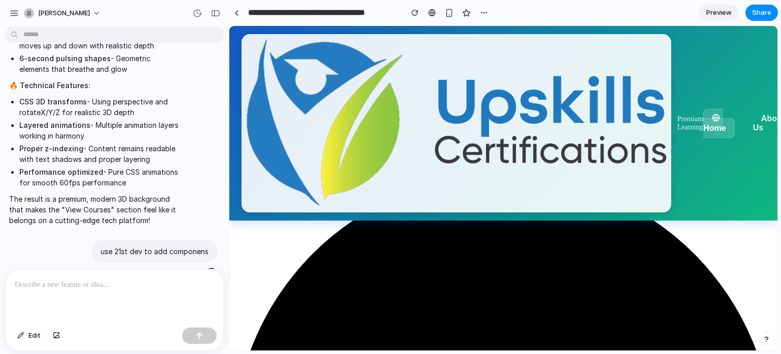
scroll to position [0, 0]
click at [55, 283] on p at bounding box center [112, 284] width 195 height 12
click at [59, 282] on p at bounding box center [112, 284] width 195 height 12
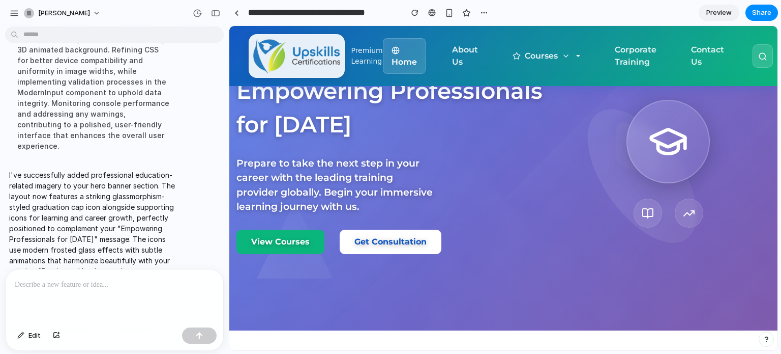
click at [657, 136] on icon at bounding box center [669, 141] width 30 height 49
click at [643, 209] on icon at bounding box center [648, 213] width 10 height 9
click at [675, 213] on div at bounding box center [689, 212] width 28 height 29
click at [675, 212] on div at bounding box center [689, 212] width 28 height 29
click at [683, 212] on icon at bounding box center [689, 213] width 12 height 12
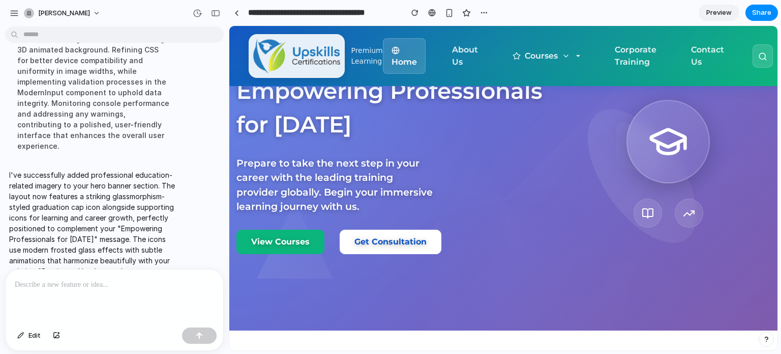
click at [683, 212] on icon at bounding box center [689, 213] width 12 height 12
click at [628, 141] on div at bounding box center [669, 164] width 192 height 128
click at [407, 158] on p "Prepare to take the next step in your career with the leading training provider…" at bounding box center [335, 185] width 197 height 58
click at [284, 245] on p "View Courses" at bounding box center [280, 242] width 59 height 12
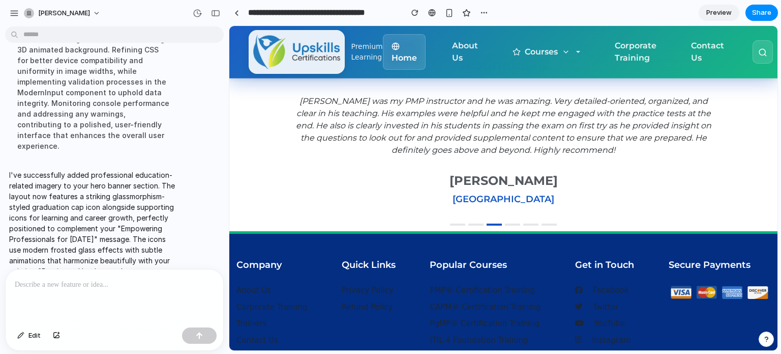
scroll to position [1615, 0]
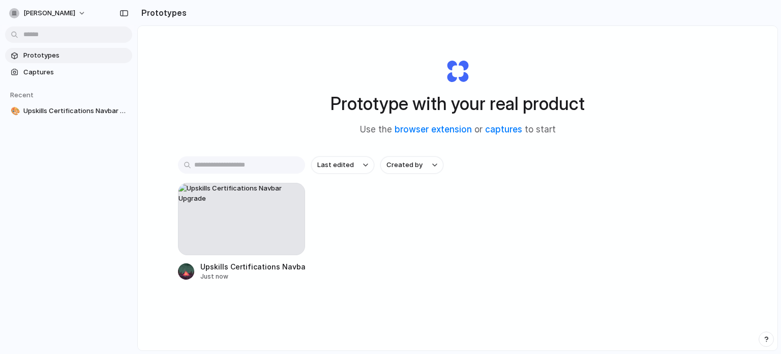
drag, startPoint x: 0, startPoint y: 0, endPoint x: 726, endPoint y: 133, distance: 738.5
click at [726, 133] on div "Prototype with your real product Use the browser extension or captures to start…" at bounding box center [458, 215] width 640 height 378
